Goal: Communication & Community: Answer question/provide support

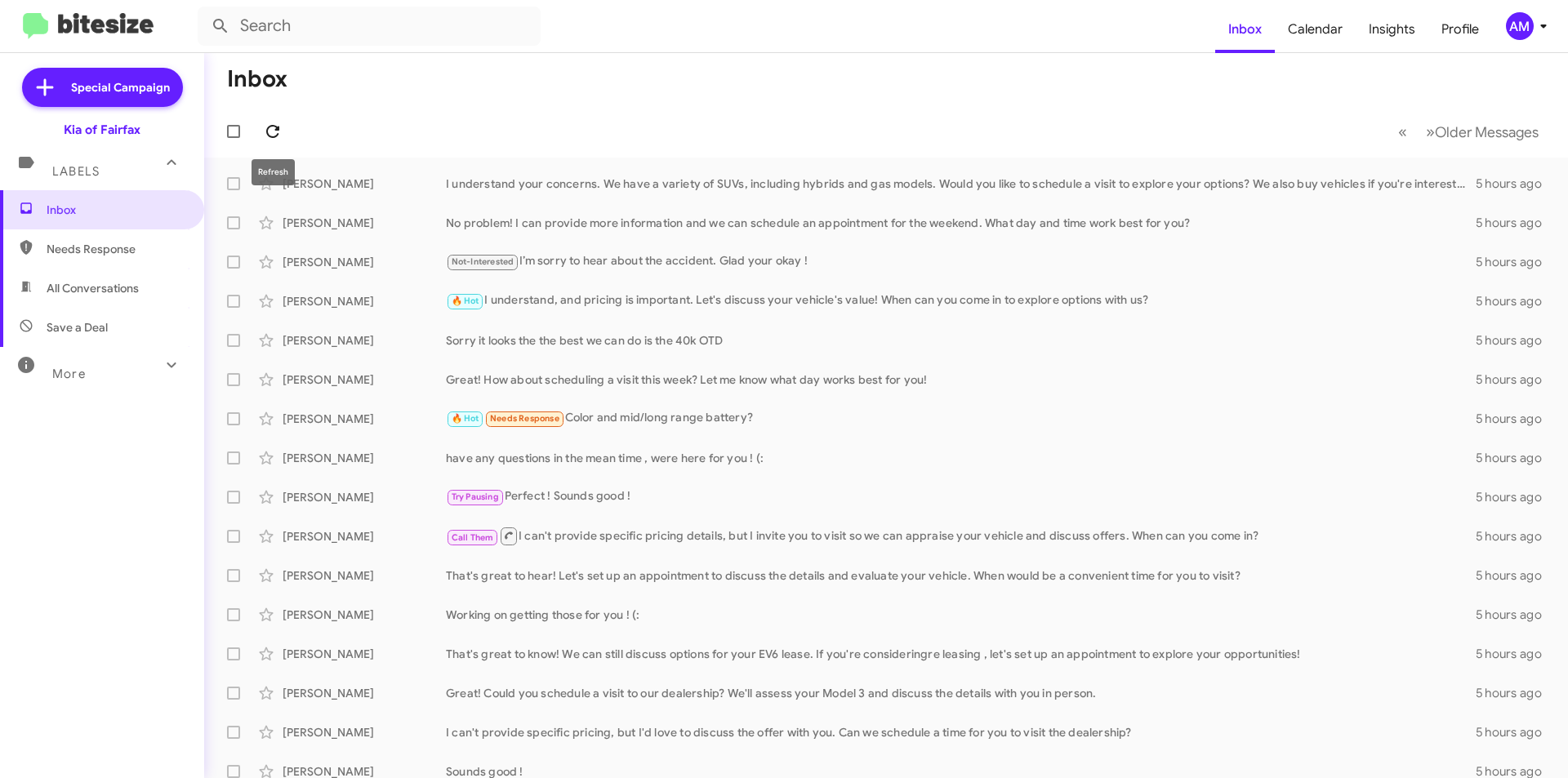
click at [263, 138] on icon at bounding box center [273, 132] width 20 height 20
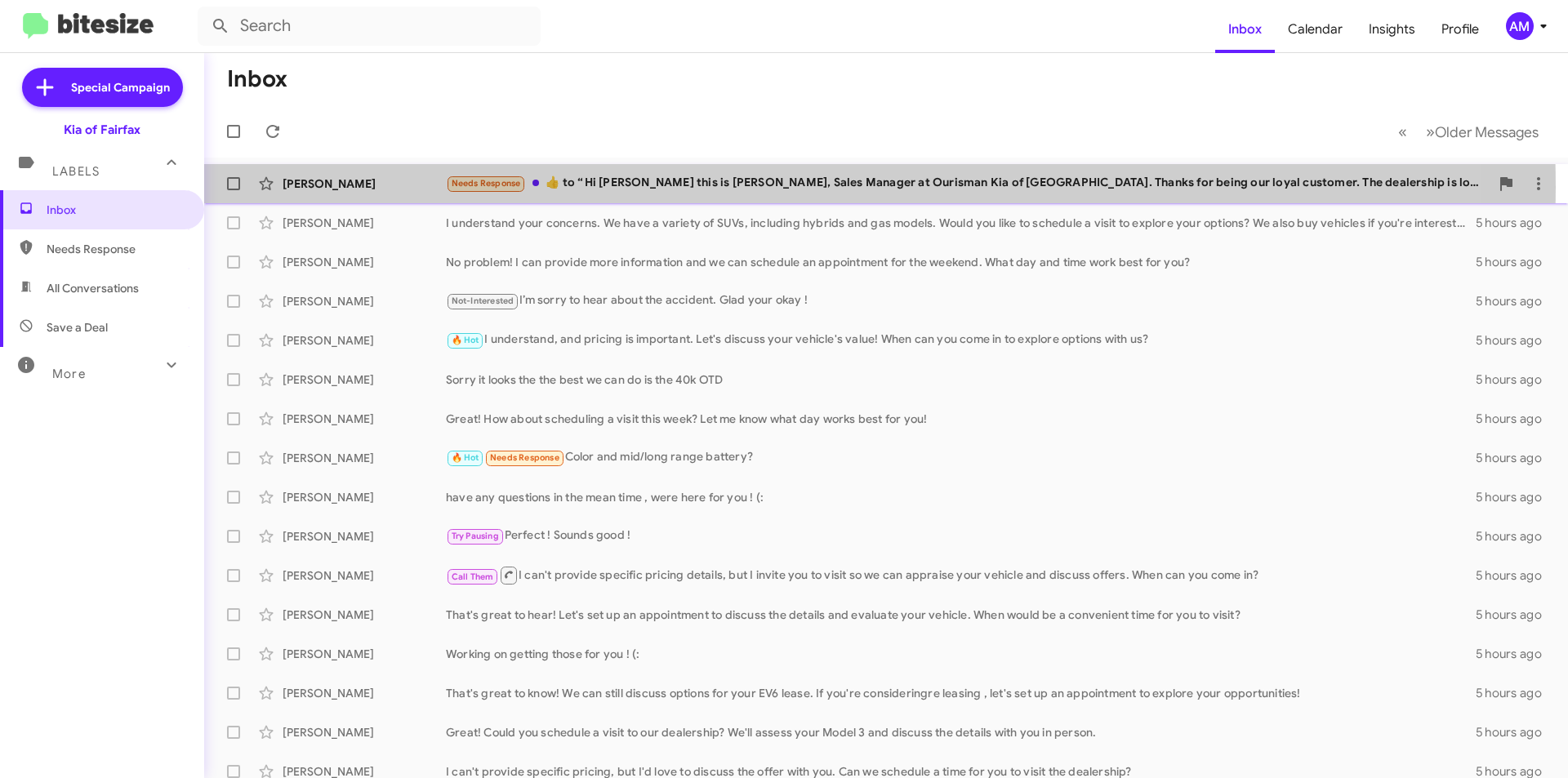
click at [688, 187] on div "Needs Response ​👍​ to “ Hi [PERSON_NAME] this is [PERSON_NAME], Sales Manager a…" at bounding box center [968, 183] width 1043 height 19
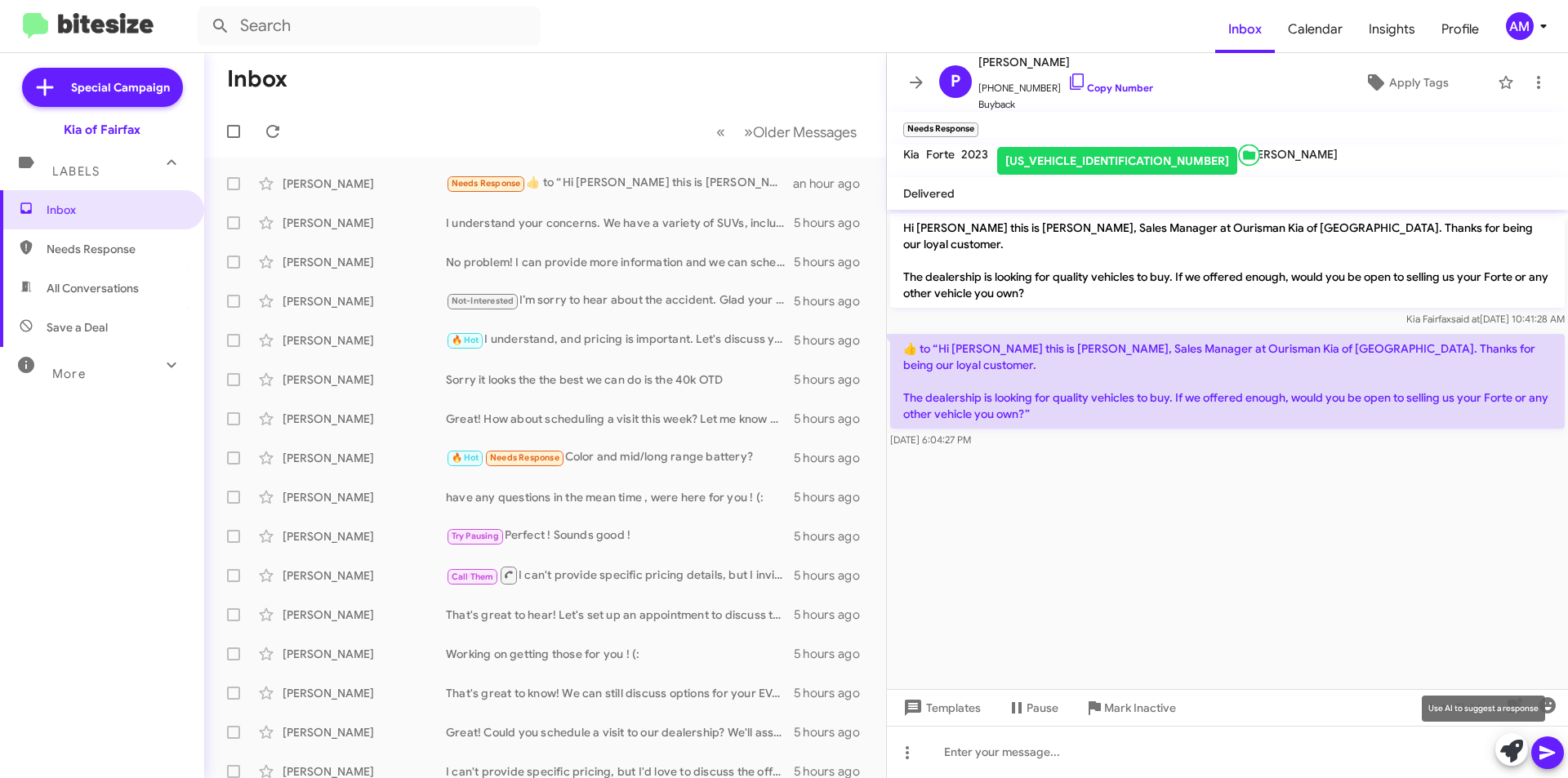
click at [1503, 758] on icon at bounding box center [1511, 751] width 23 height 23
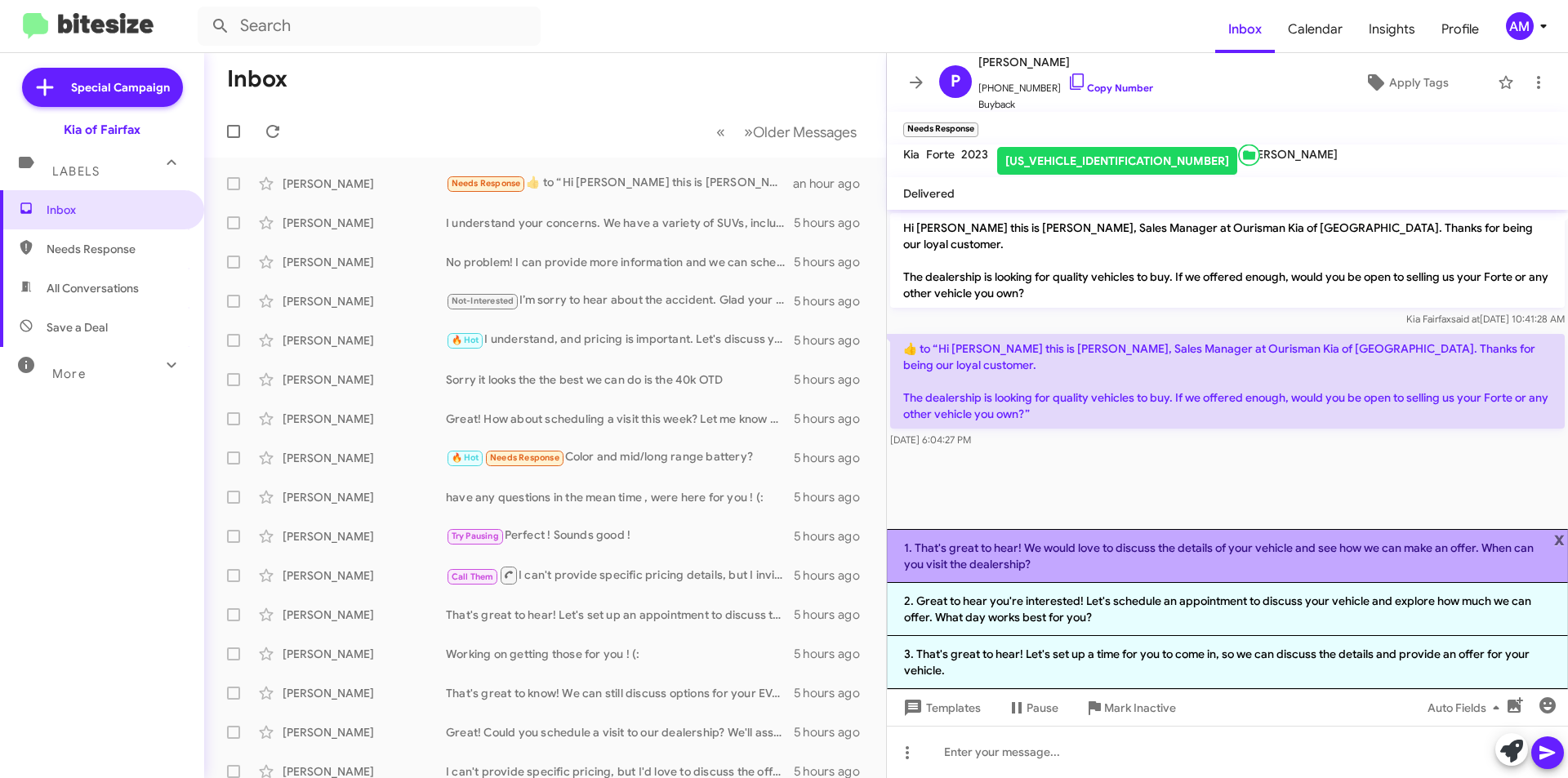
click at [1164, 563] on li "1. That's great to hear! We would love to discuss the details of your vehicle a…" at bounding box center [1227, 556] width 681 height 54
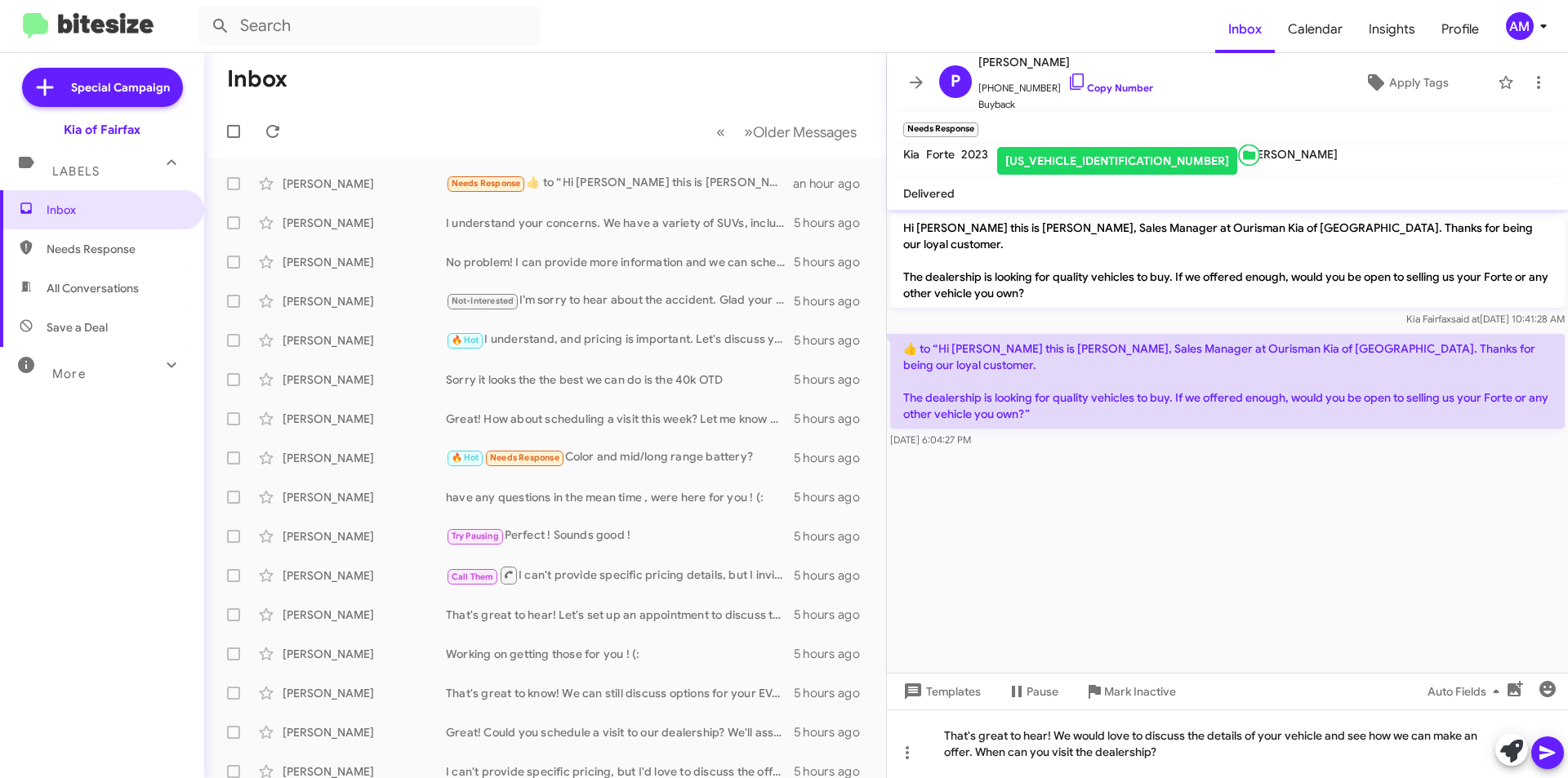
click at [1547, 747] on icon at bounding box center [1548, 753] width 20 height 20
